Goal: Task Accomplishment & Management: Manage account settings

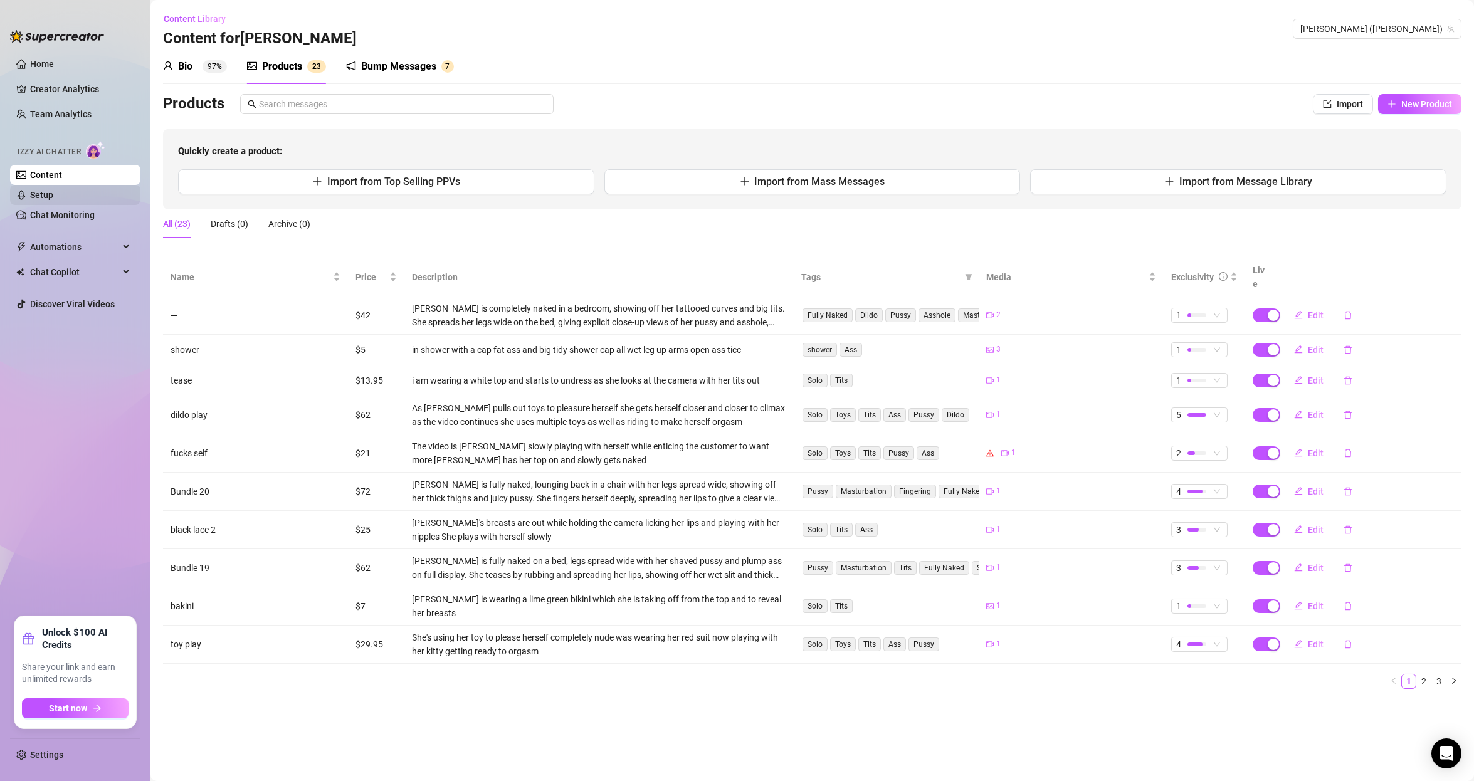
click at [47, 196] on link "Setup" at bounding box center [41, 195] width 23 height 10
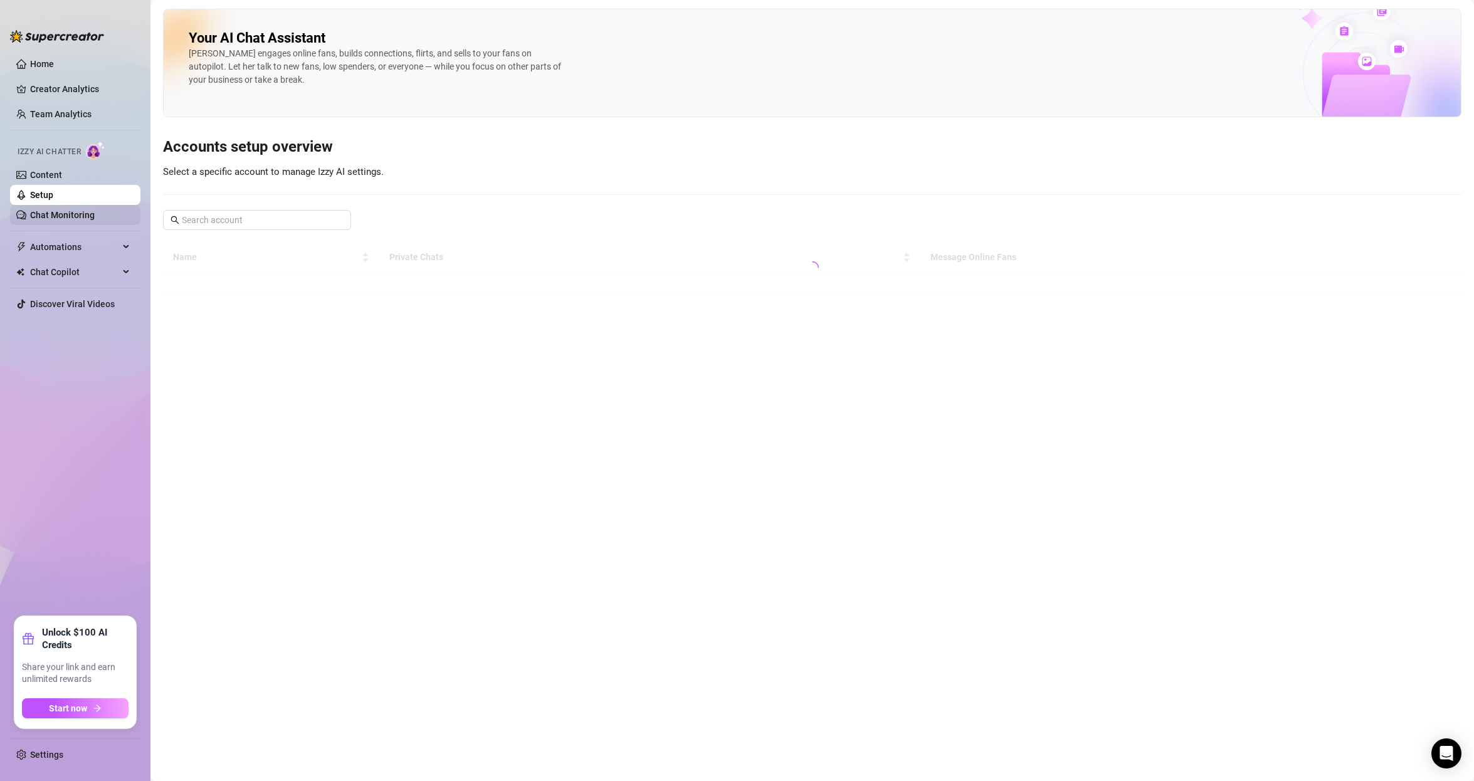
click at [51, 220] on link "Chat Monitoring" at bounding box center [62, 215] width 65 height 10
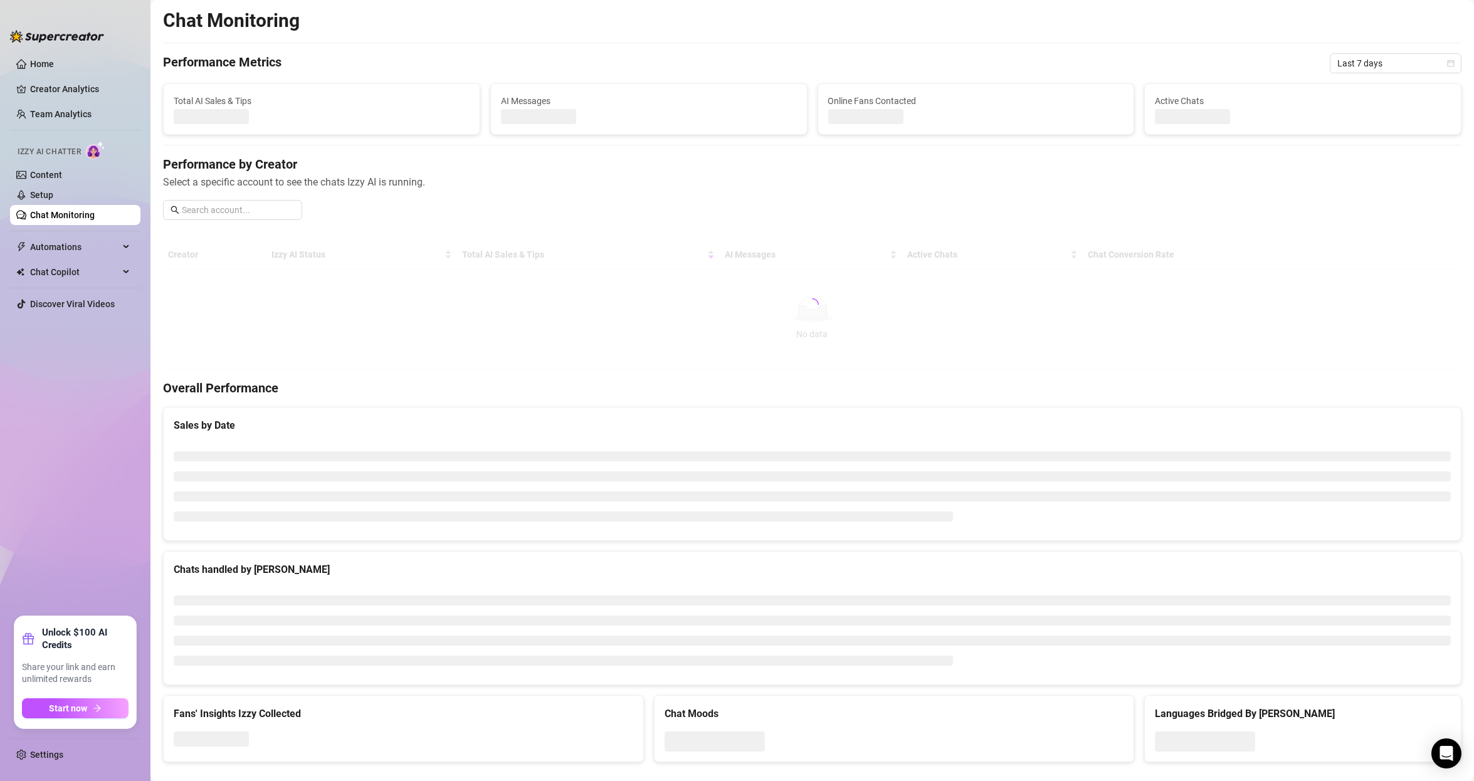
click at [61, 257] on ul "Home Creator Analytics Team Analytics Izzy AI Chatter Content Setup Chat Monito…" at bounding box center [75, 330] width 130 height 563
click at [62, 247] on span "Automations" at bounding box center [74, 247] width 89 height 20
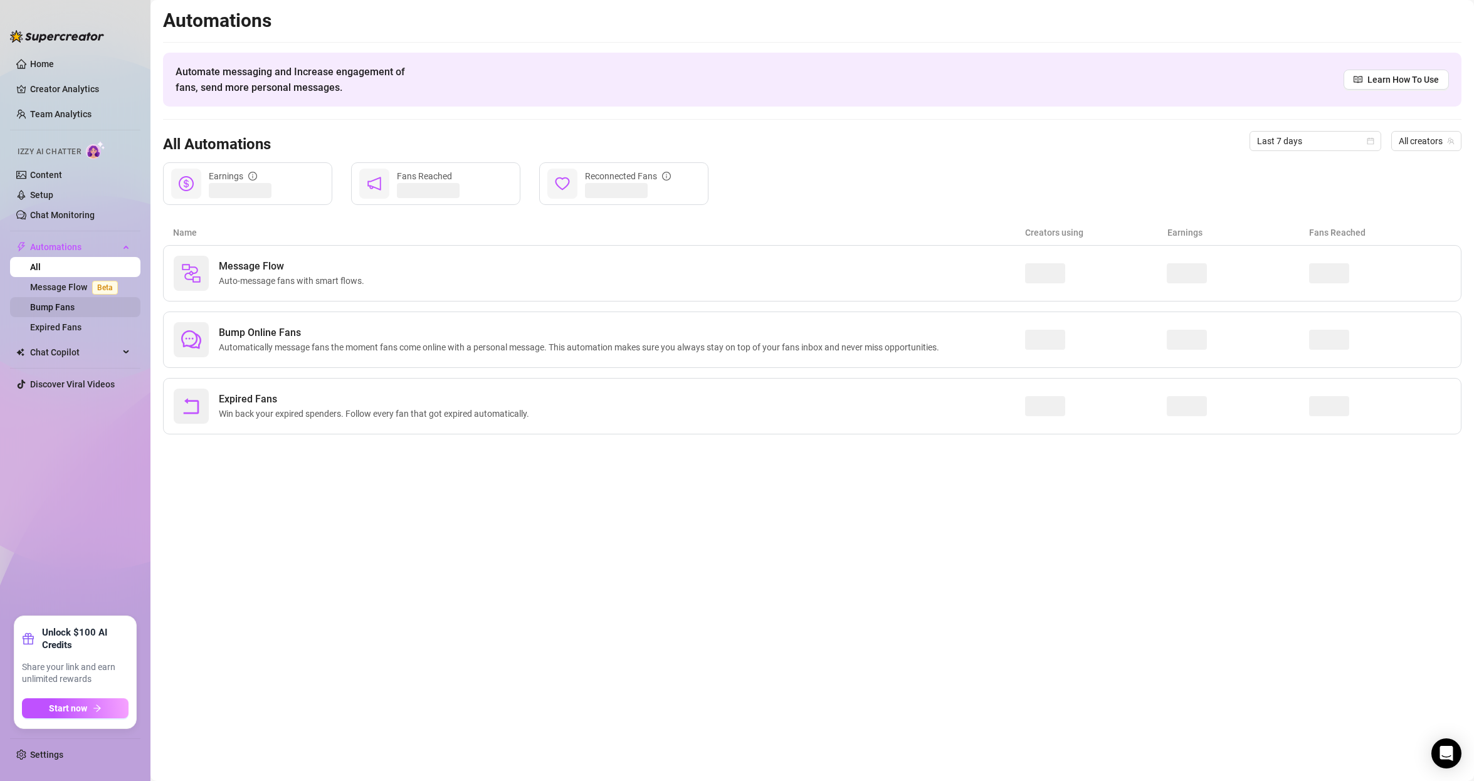
click at [65, 302] on link "Bump Fans" at bounding box center [52, 307] width 45 height 10
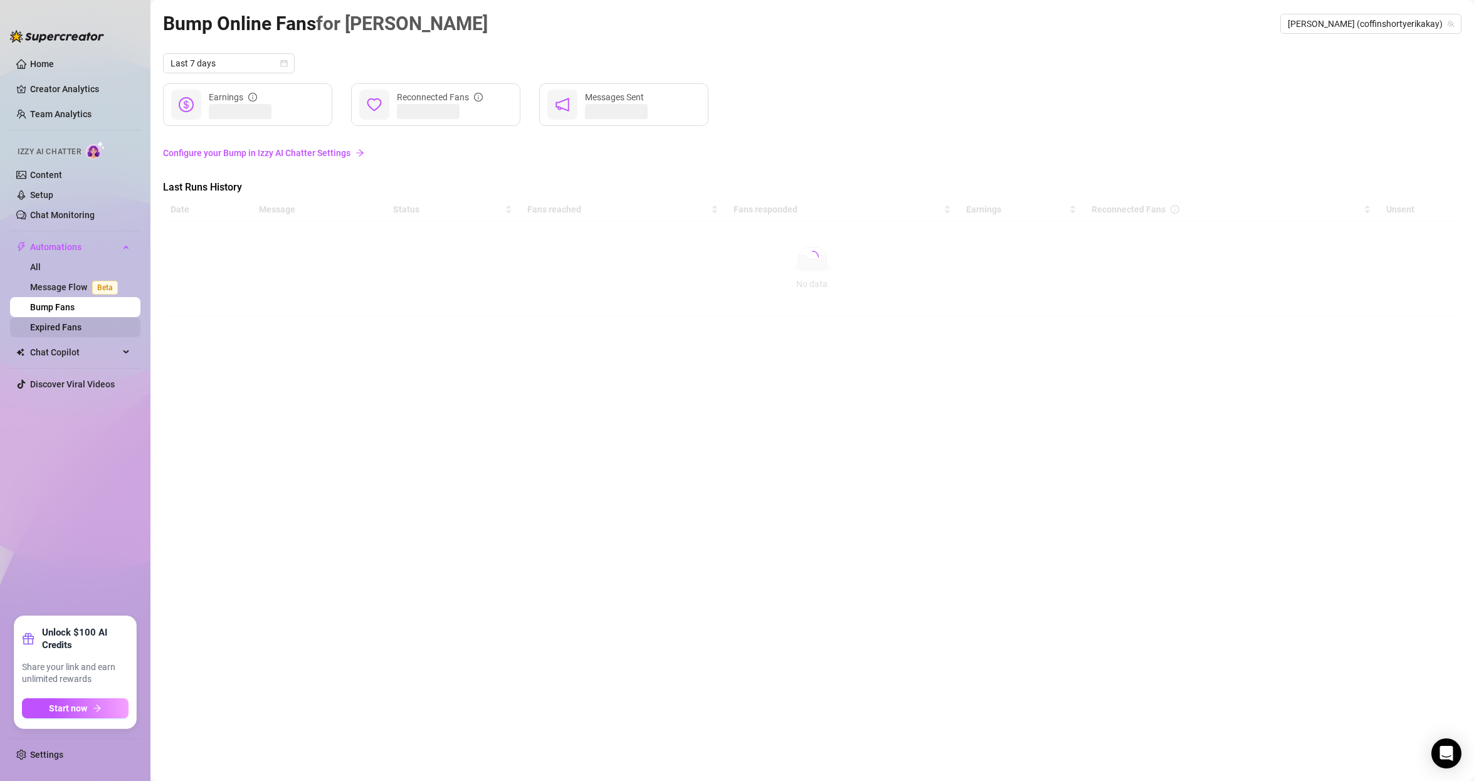
click at [61, 322] on link "Expired Fans" at bounding box center [55, 327] width 51 height 10
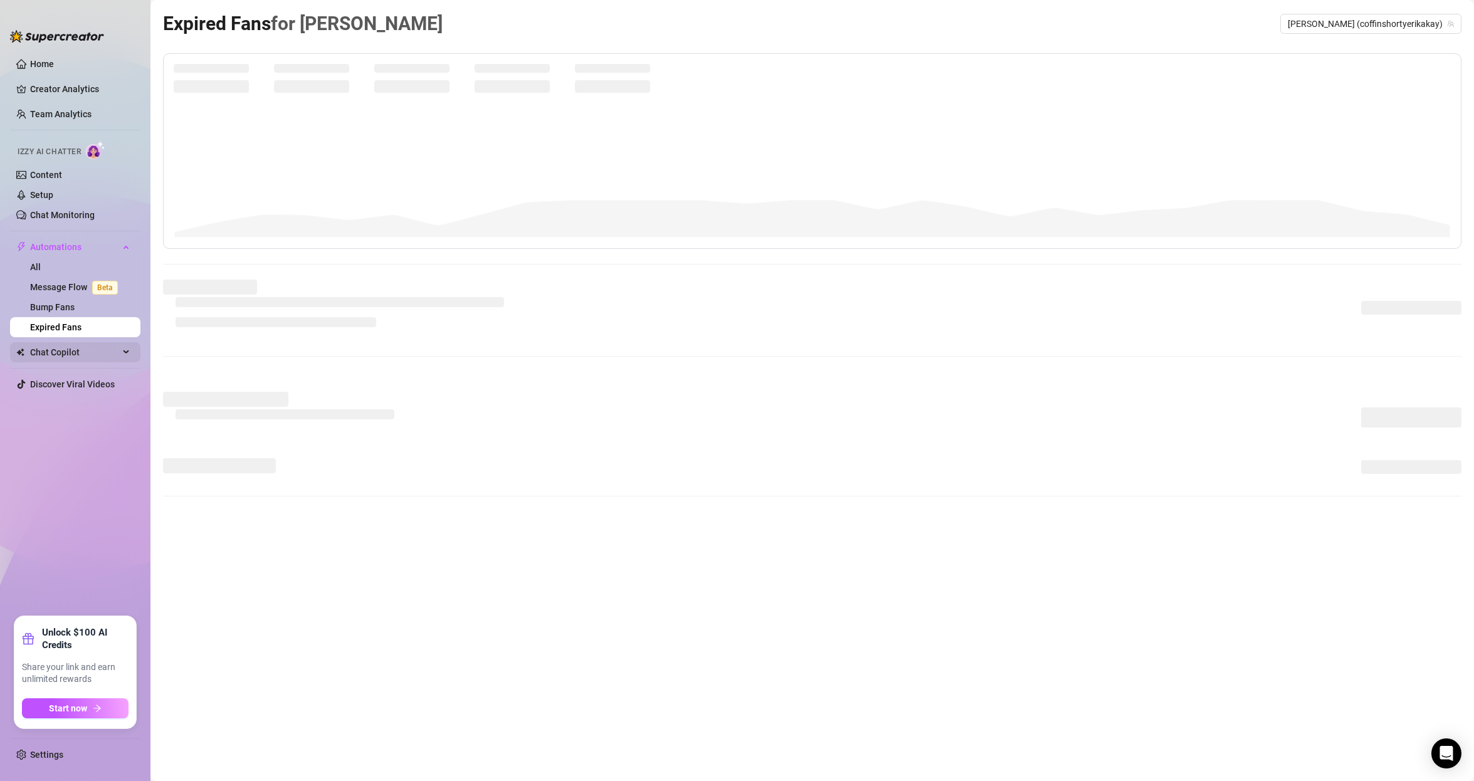
click at [58, 362] on span "Chat Copilot" at bounding box center [74, 352] width 89 height 20
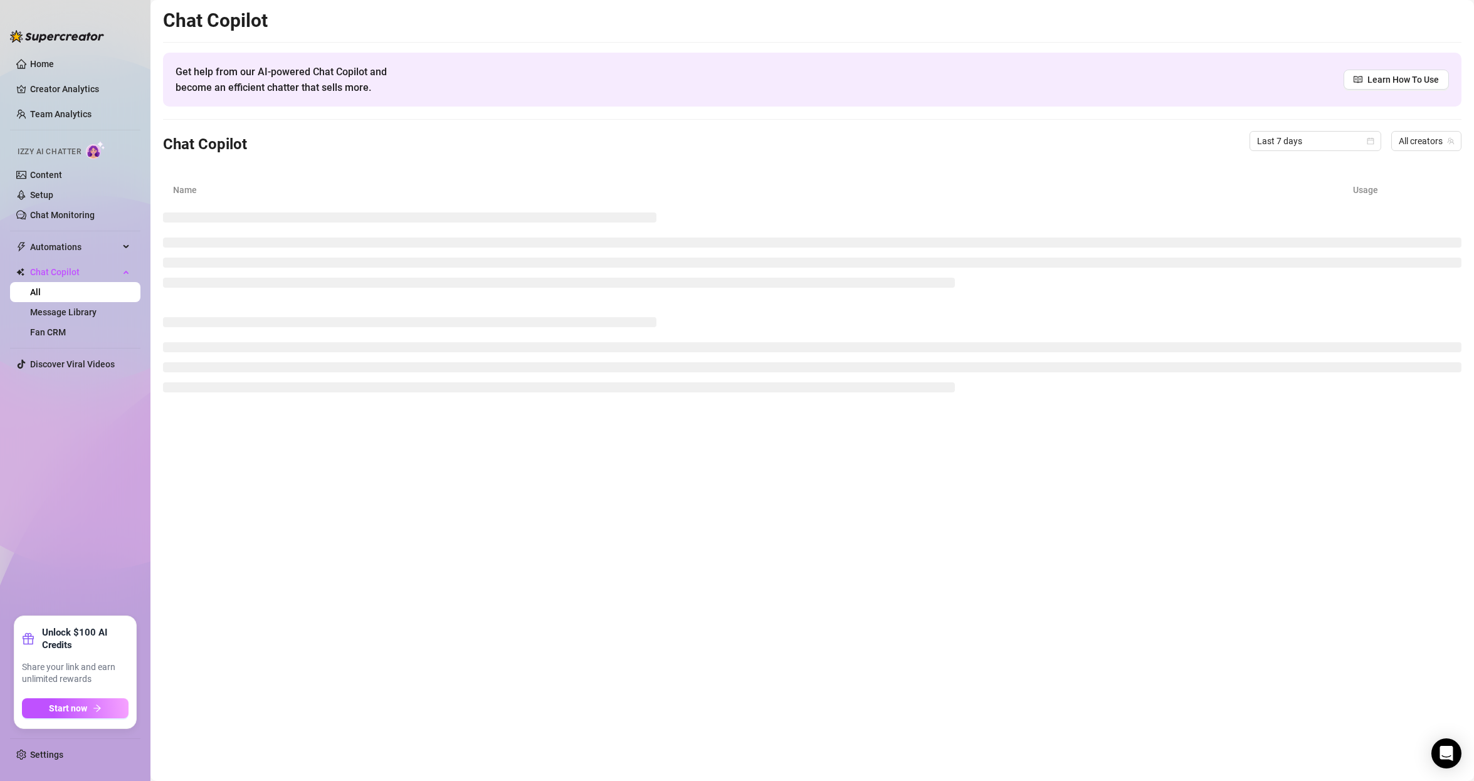
click at [58, 391] on ul "Home Creator Analytics Team Analytics Izzy AI Chatter Content Setup Chat Monito…" at bounding box center [75, 330] width 130 height 563
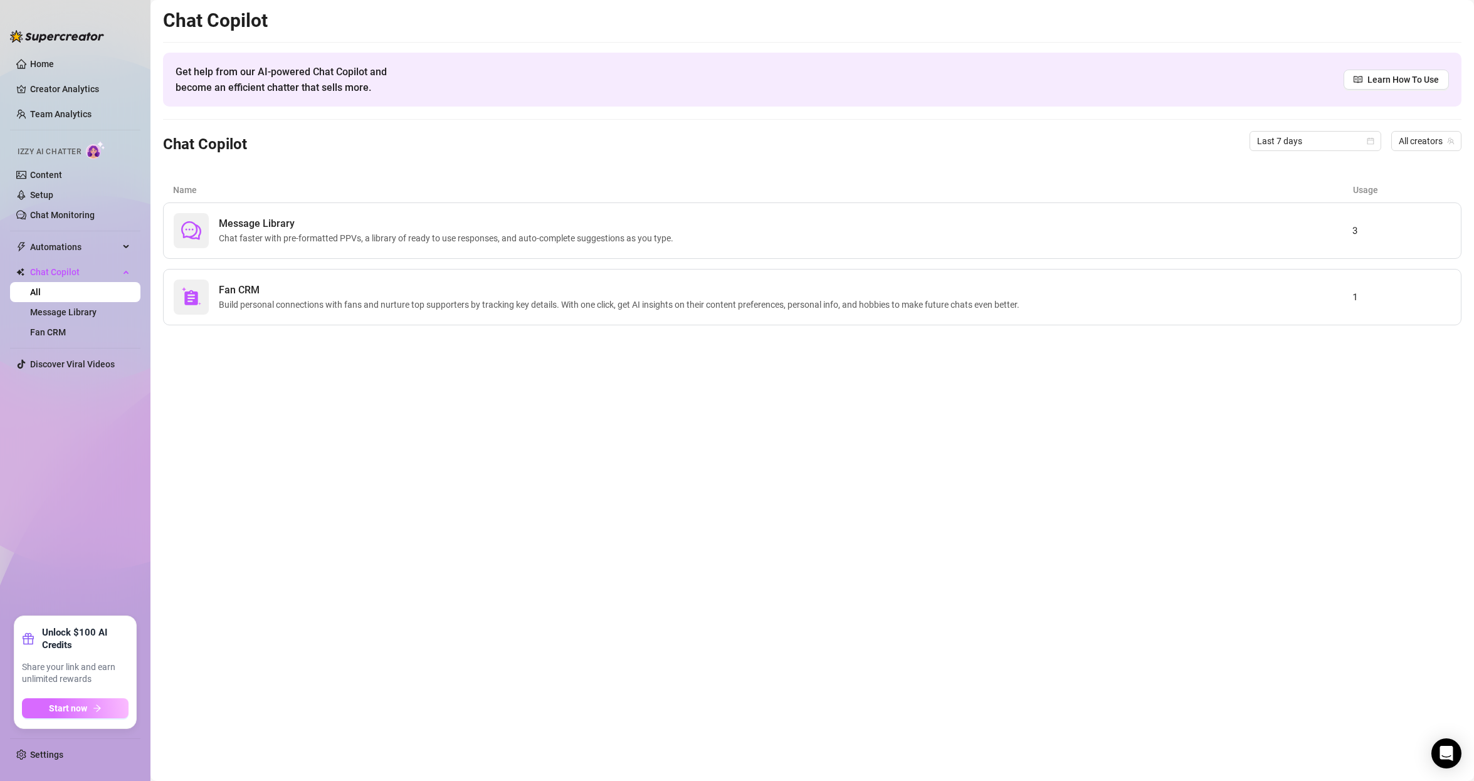
click at [46, 712] on button "Start now" at bounding box center [75, 709] width 107 height 20
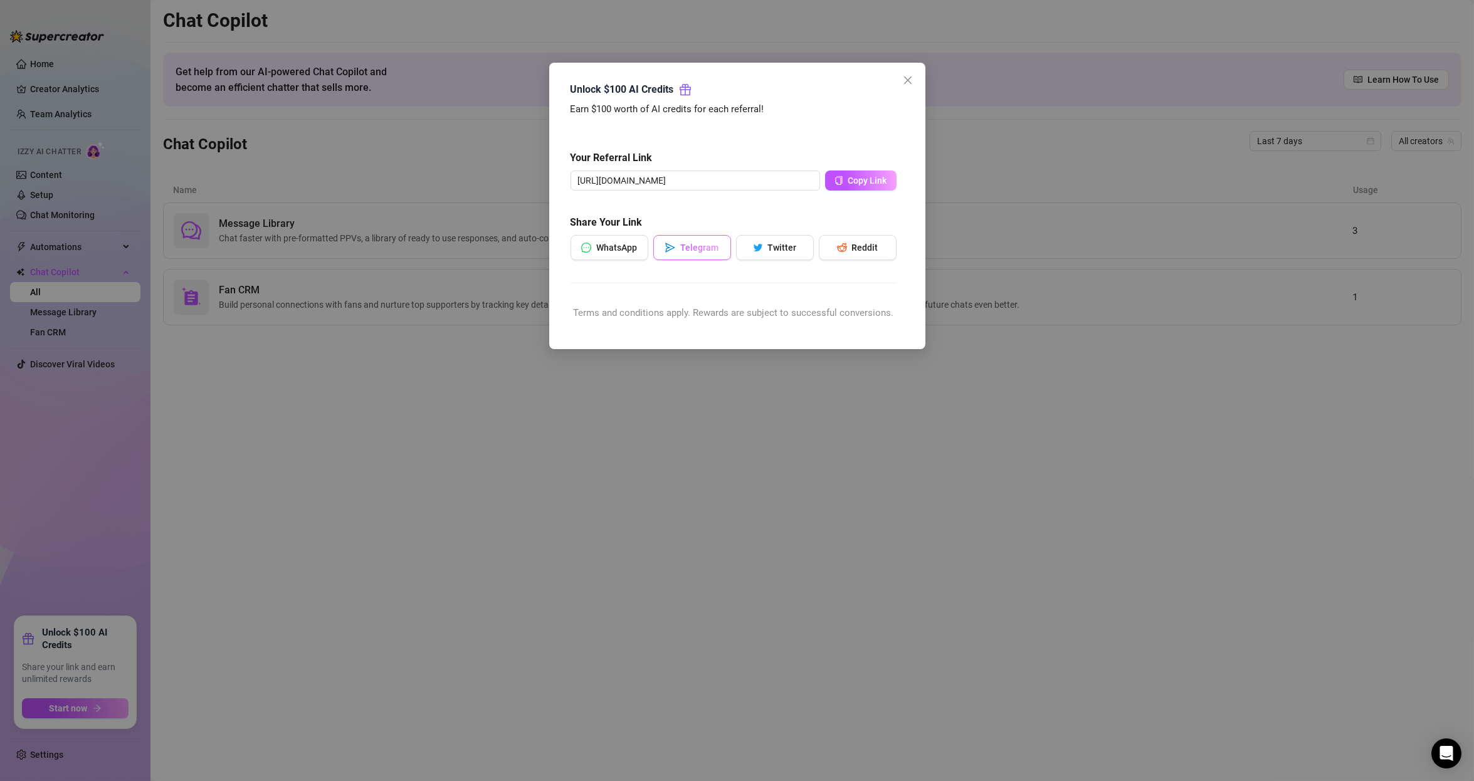
click at [672, 253] on button "Telegram" at bounding box center [692, 247] width 78 height 25
click at [420, 436] on div "Unlock $100 AI Credits Earn $100 worth of AI credits for each referral! Your Re…" at bounding box center [737, 390] width 1474 height 781
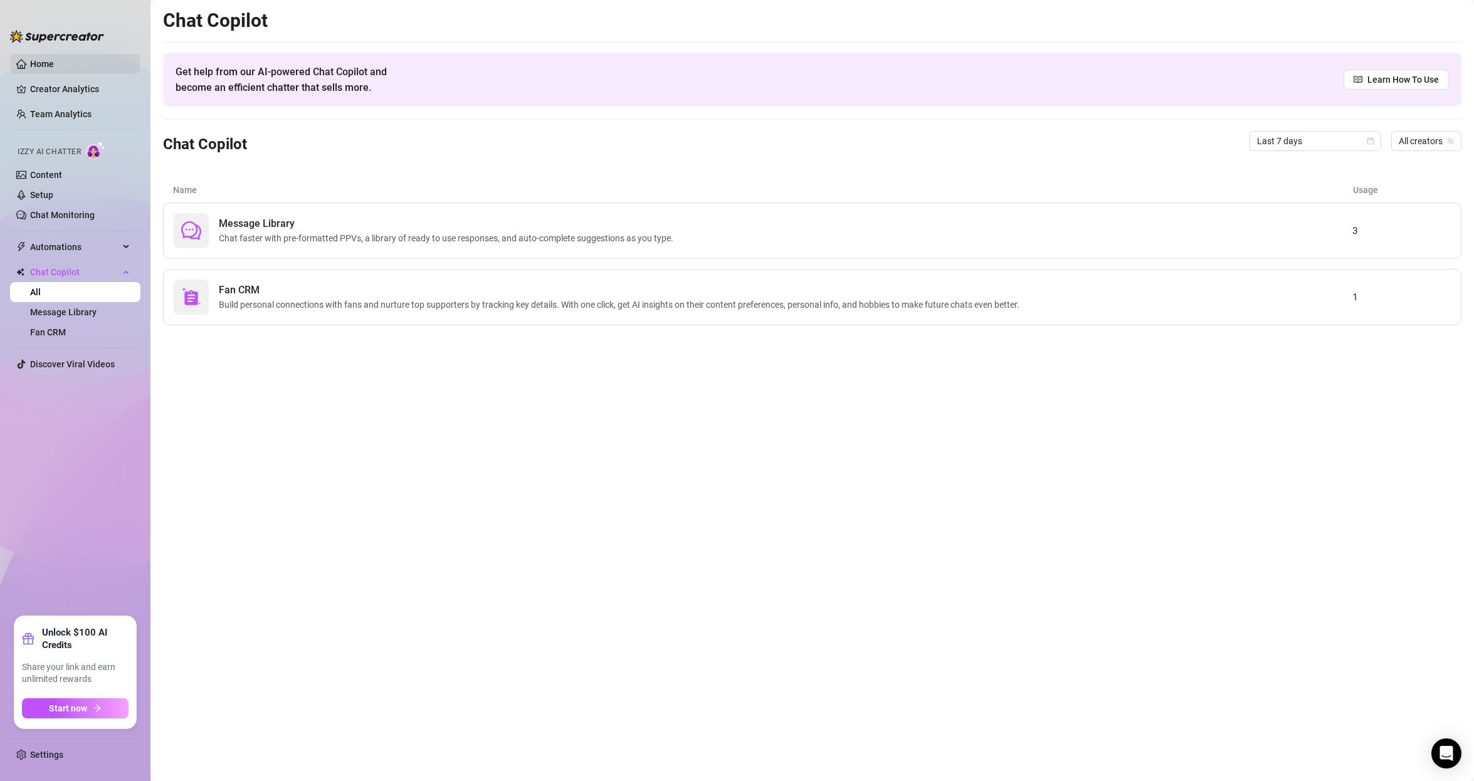
click at [45, 67] on link "Home" at bounding box center [42, 64] width 24 height 10
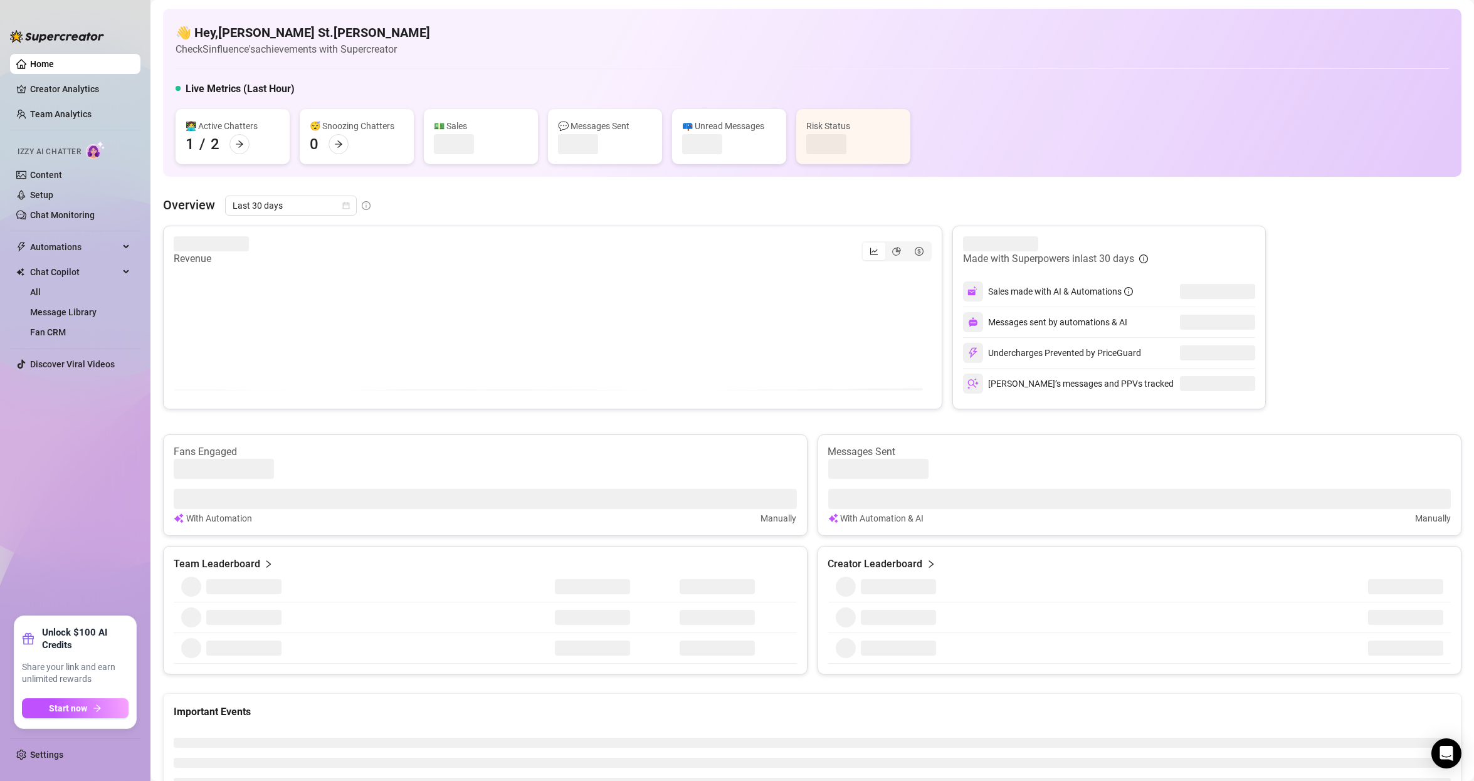
click at [45, 67] on link "Home" at bounding box center [42, 64] width 24 height 10
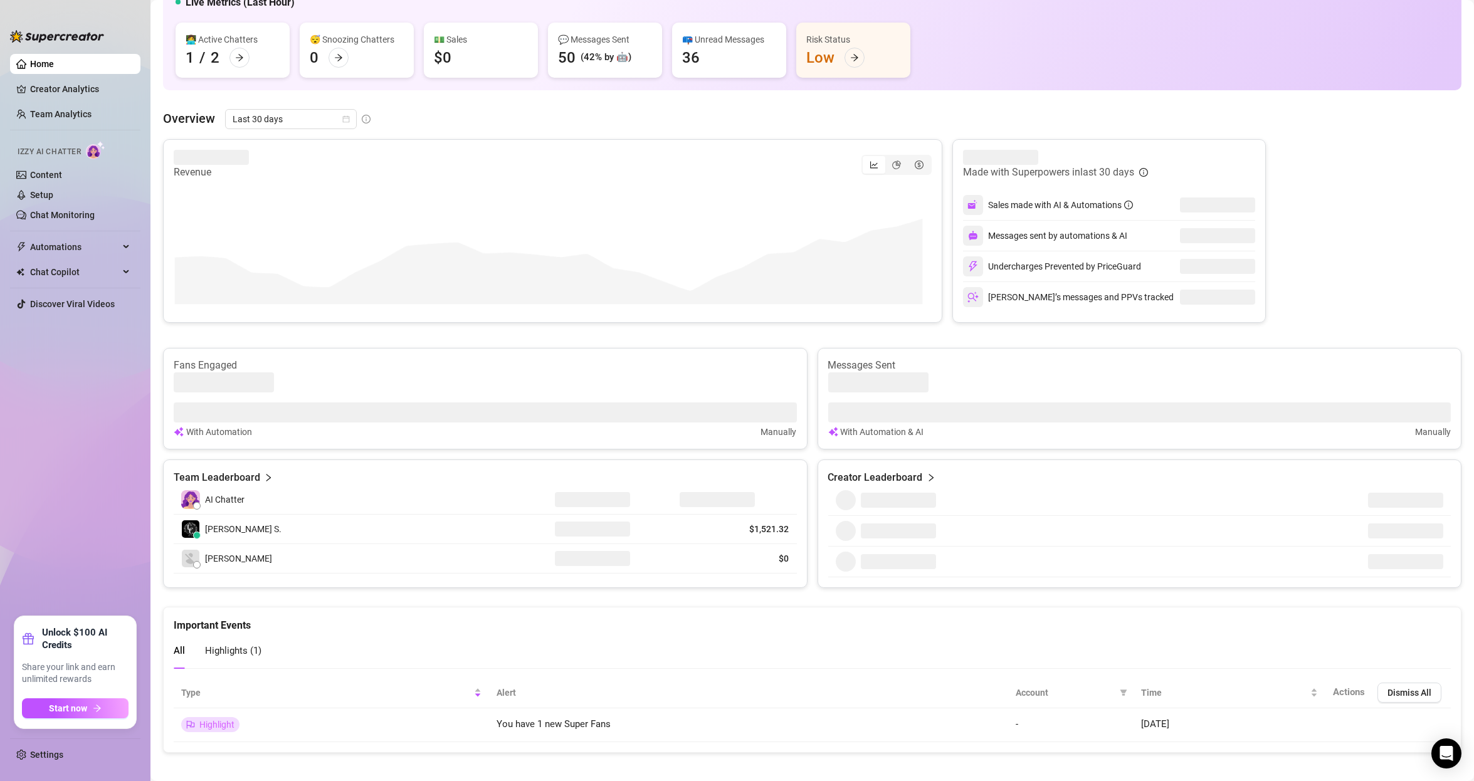
scroll to position [124, 0]
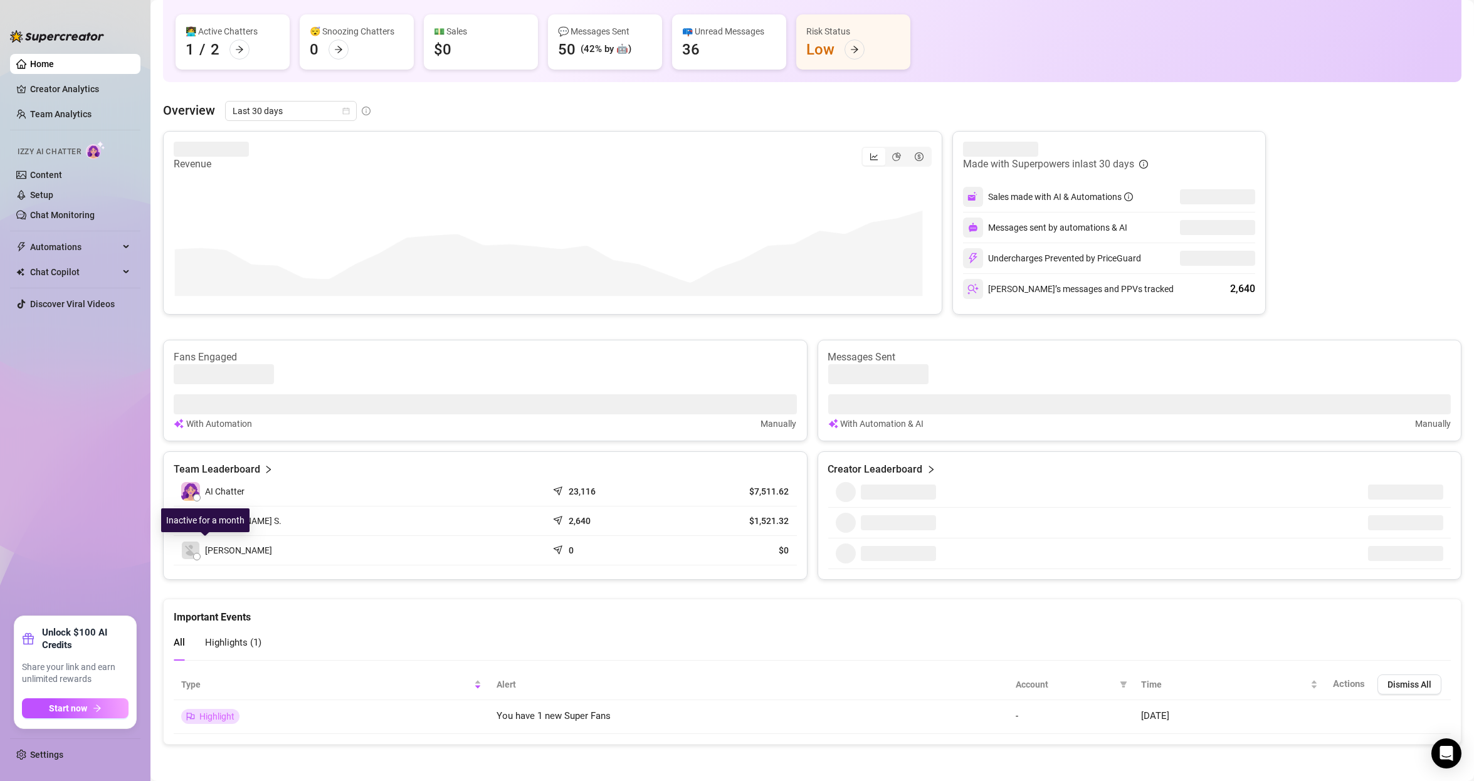
click at [191, 551] on img at bounding box center [191, 551] width 18 height 18
click at [196, 550] on img at bounding box center [191, 551] width 18 height 18
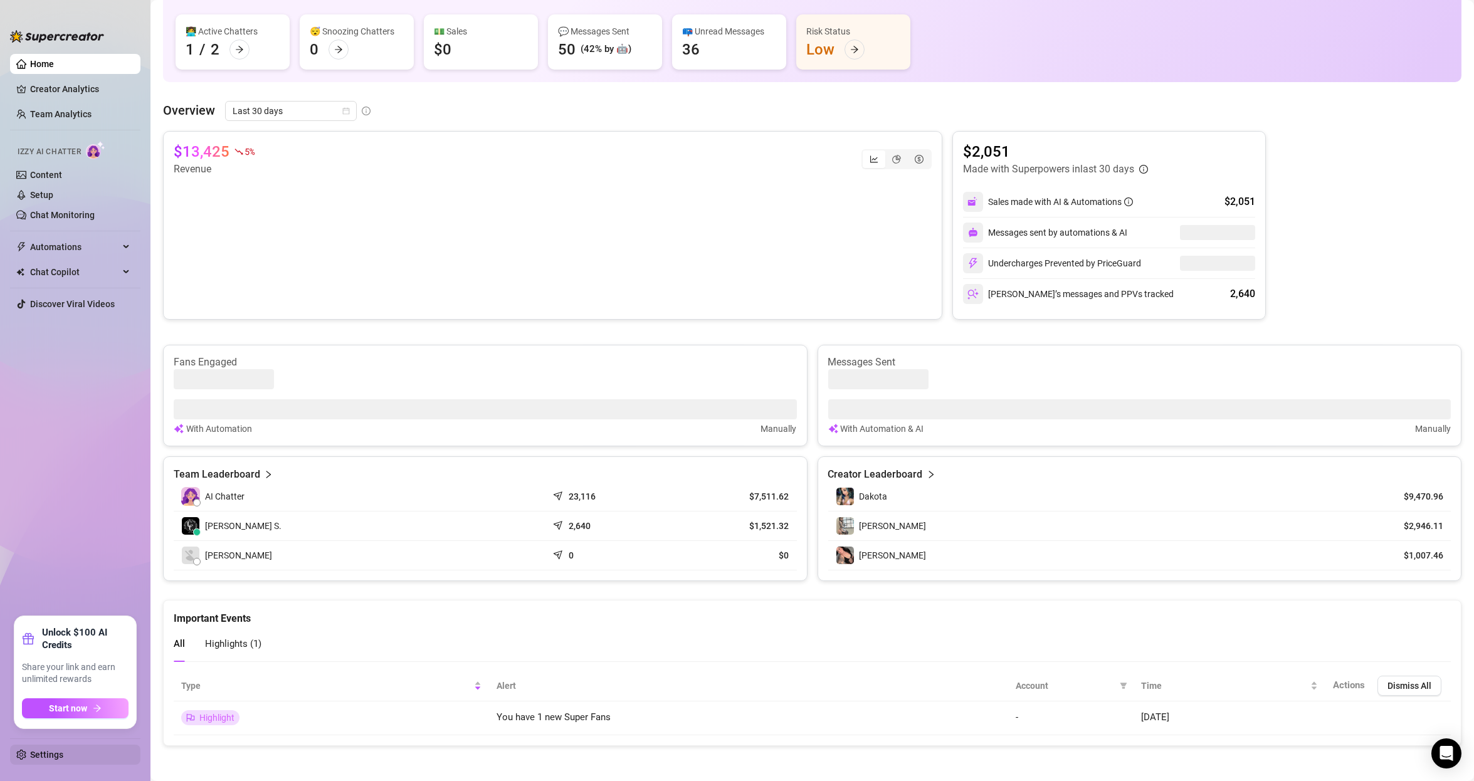
click at [42, 750] on link "Settings" at bounding box center [46, 755] width 33 height 10
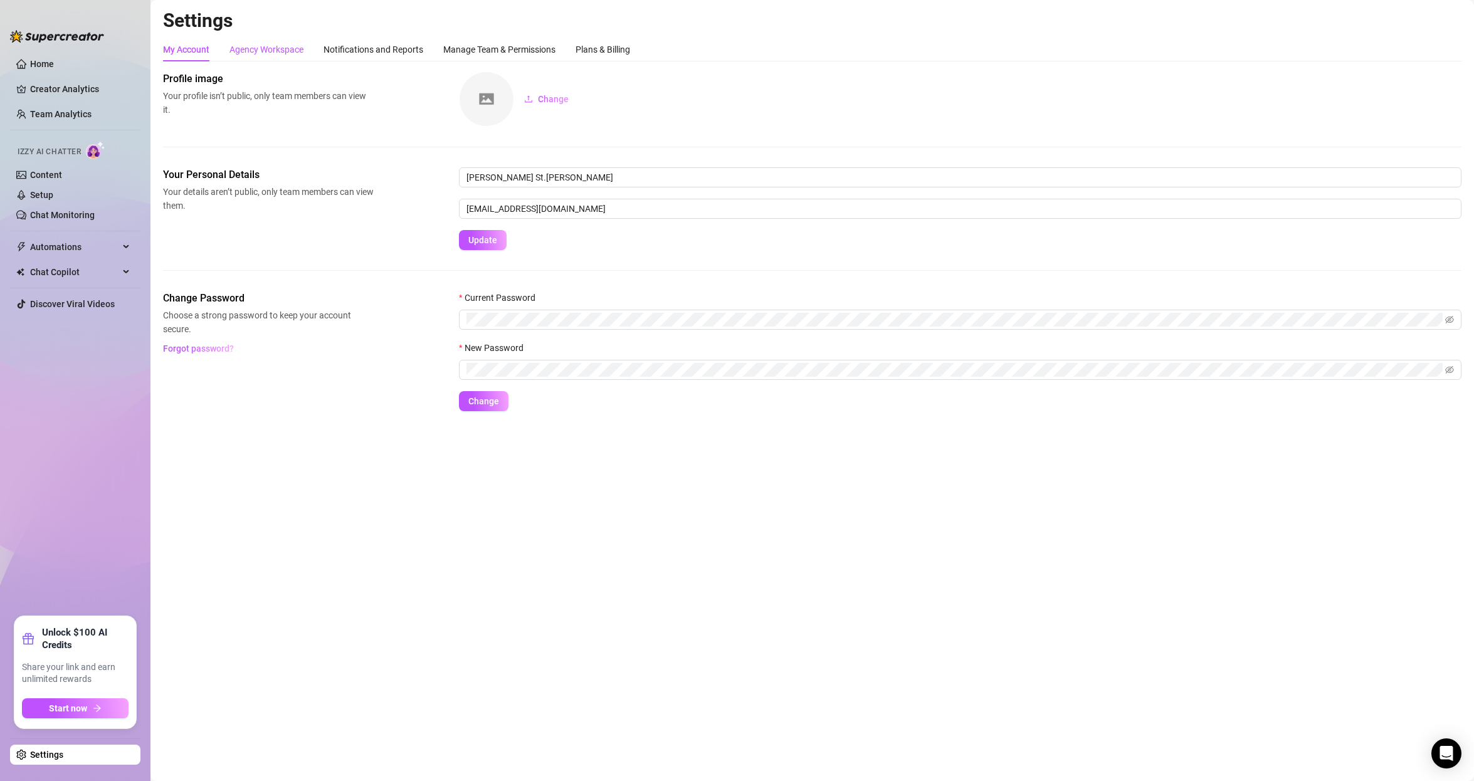
click at [275, 51] on div "Agency Workspace" at bounding box center [267, 50] width 74 height 14
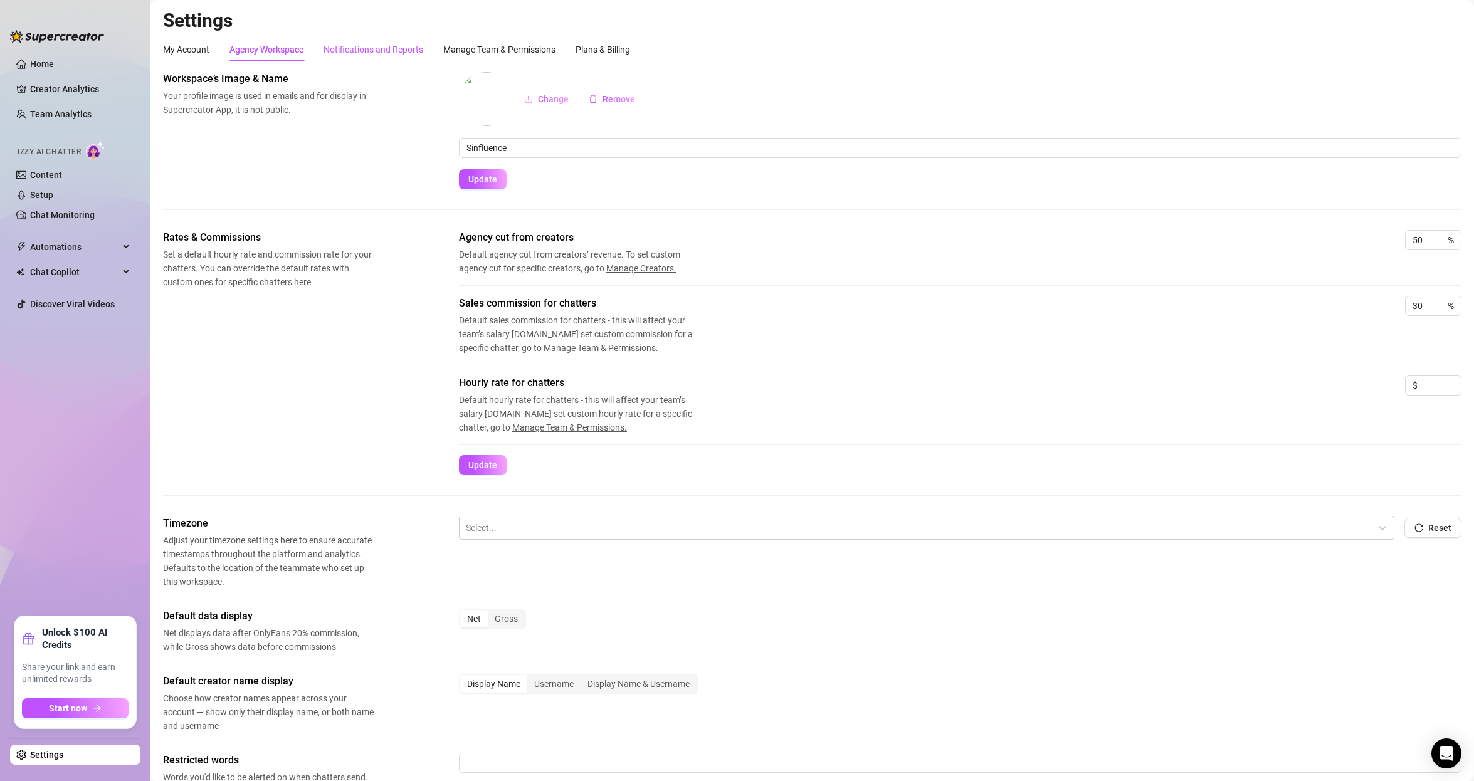
click at [368, 50] on div "Notifications and Reports" at bounding box center [374, 50] width 100 height 14
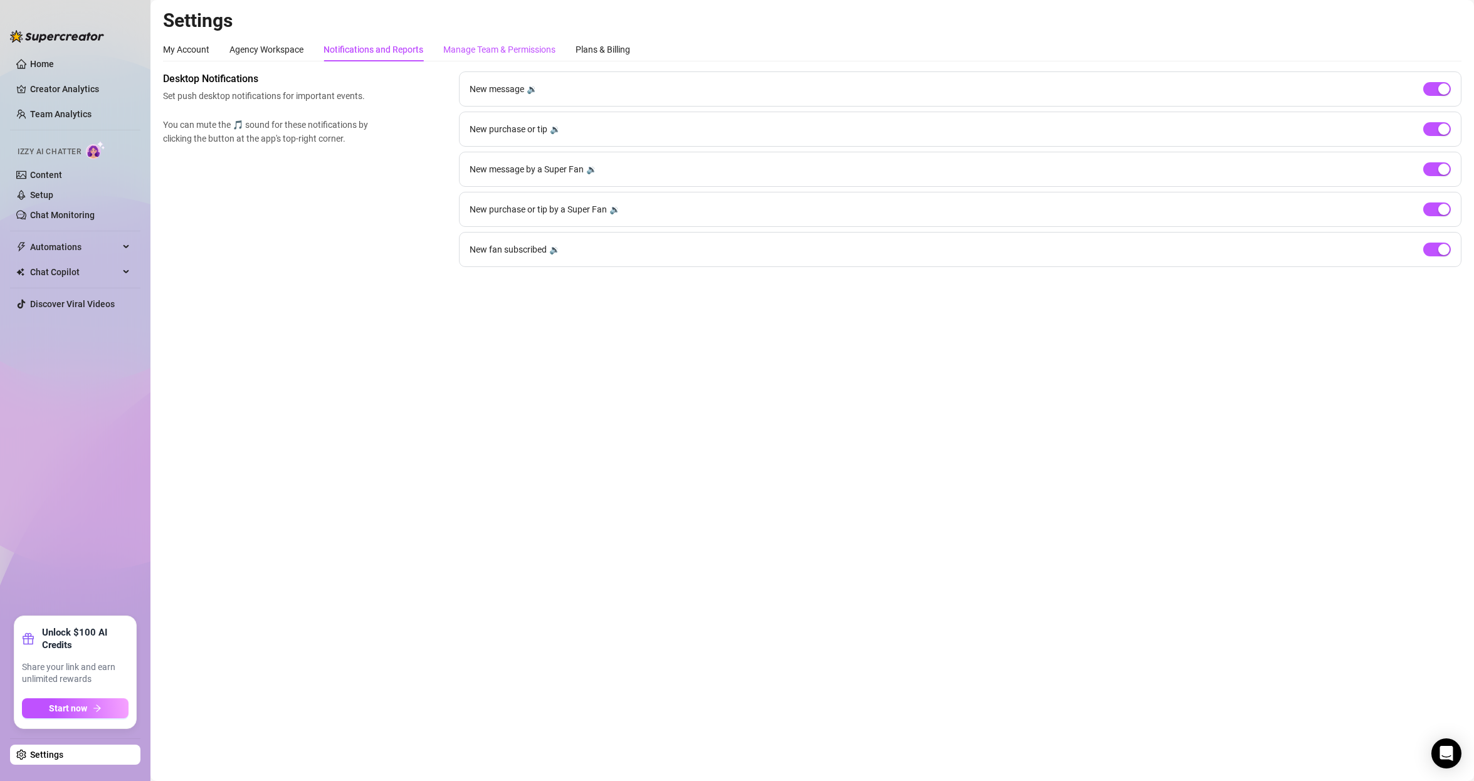
click at [467, 45] on div "Manage Team & Permissions" at bounding box center [499, 50] width 112 height 14
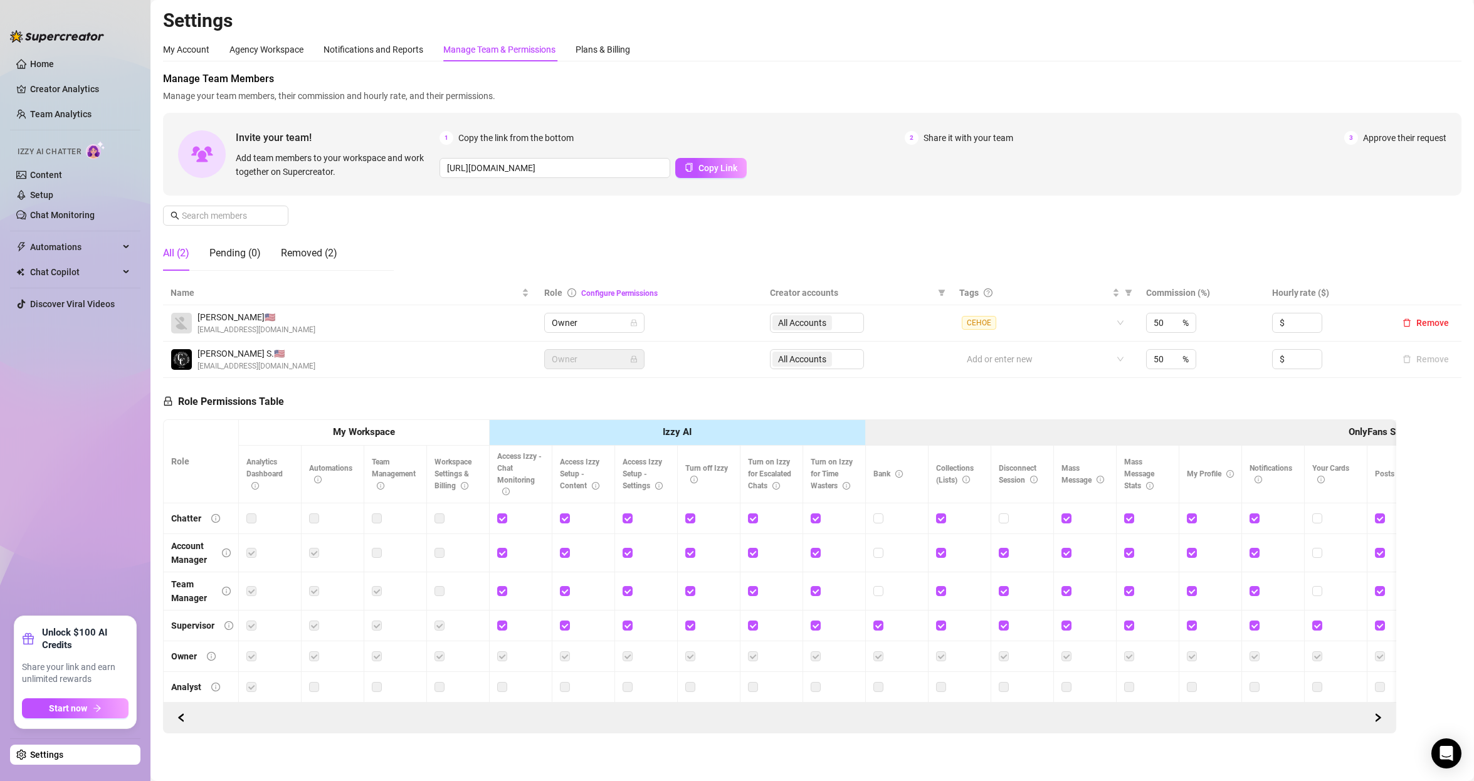
click at [219, 317] on span "[PERSON_NAME] 🇺🇸" at bounding box center [257, 317] width 118 height 14
drag, startPoint x: 230, startPoint y: 317, endPoint x: 255, endPoint y: 324, distance: 25.3
click at [251, 322] on span "[PERSON_NAME] 🇺🇸" at bounding box center [257, 317] width 118 height 14
click at [275, 321] on div "[PERSON_NAME] 🇺🇸 [EMAIL_ADDRESS][DOMAIN_NAME]" at bounding box center [350, 323] width 359 height 26
click at [576, 323] on span "Owner" at bounding box center [594, 323] width 85 height 19
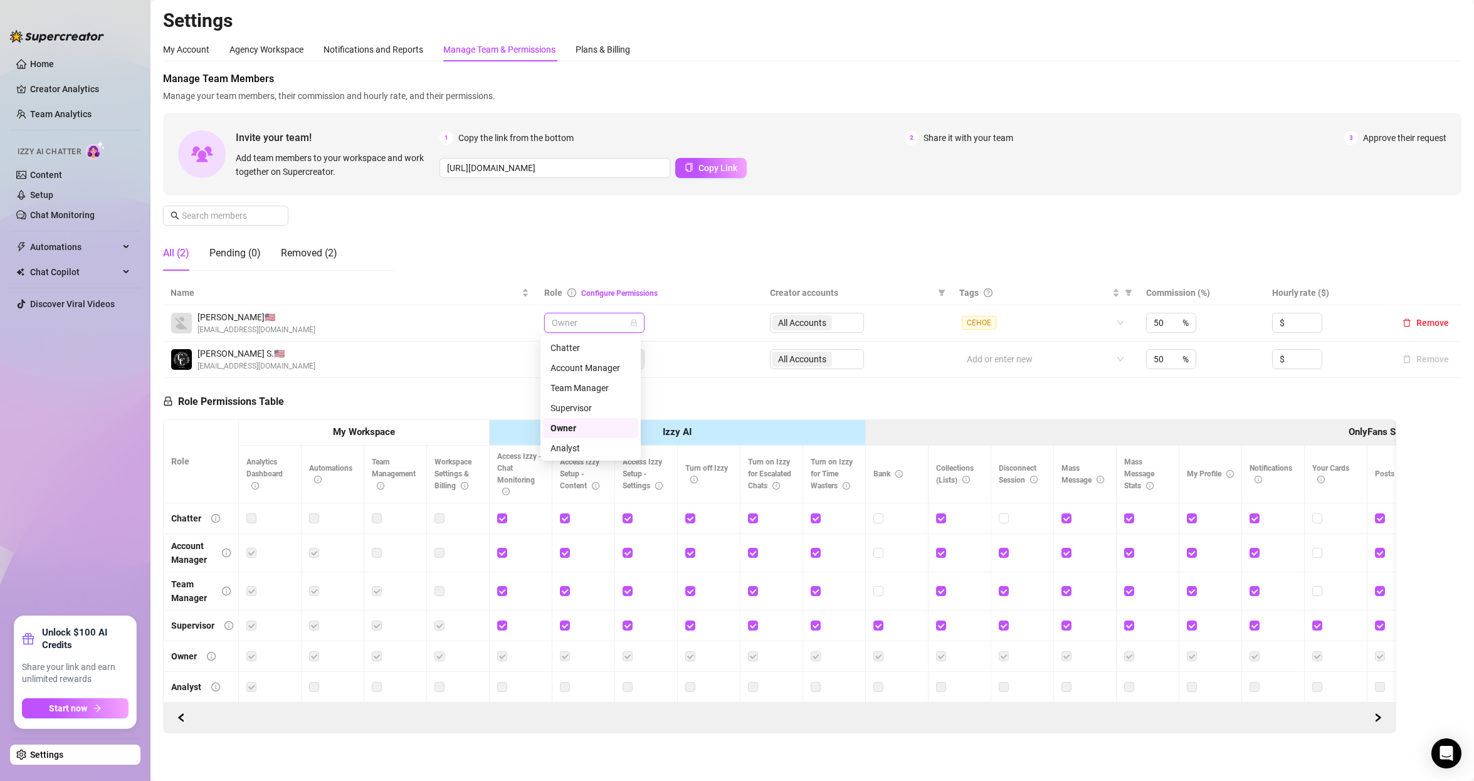
click at [576, 323] on span "Owner" at bounding box center [594, 323] width 85 height 19
click at [1417, 322] on span "Remove" at bounding box center [1433, 323] width 33 height 10
